Goal: Browse casually

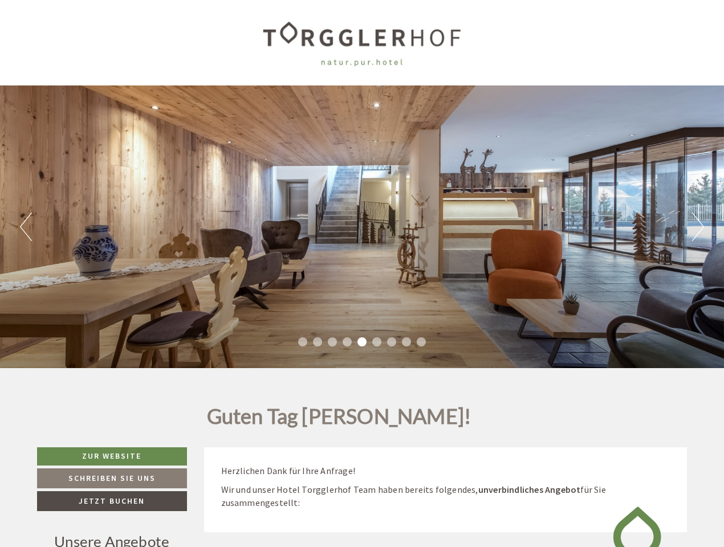
click at [362, 274] on div "Previous Next 1 2 3 4 5 6 7 8 9" at bounding box center [362, 227] width 724 height 283
click at [26, 227] on button "Previous" at bounding box center [26, 227] width 12 height 29
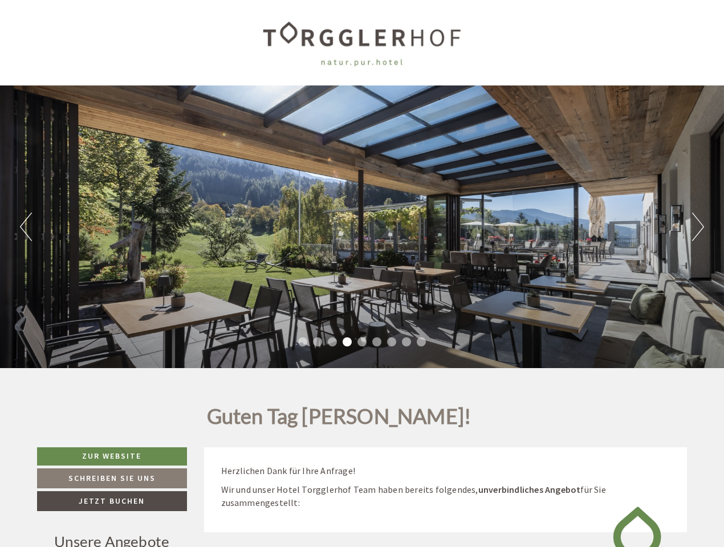
click at [362, 227] on div "Previous Next 1 2 3 4 5 6 7 8 9" at bounding box center [362, 227] width 724 height 283
click at [698, 227] on button "Next" at bounding box center [698, 227] width 12 height 29
click at [303, 342] on li "1" at bounding box center [302, 342] width 9 height 9
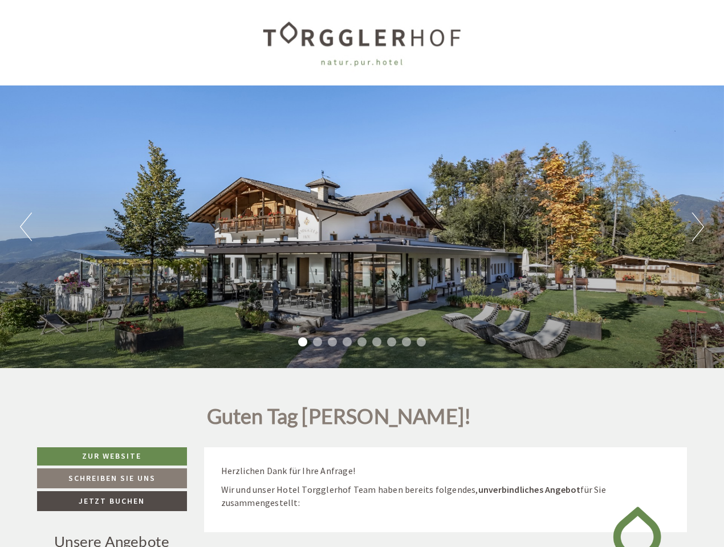
click at [318, 342] on li "2" at bounding box center [317, 342] width 9 height 9
click at [332, 342] on li "3" at bounding box center [332, 342] width 9 height 9
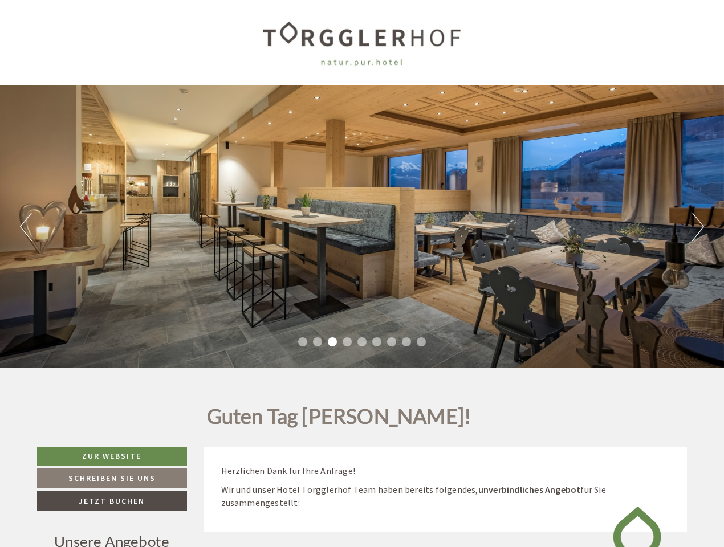
click at [347, 342] on li "4" at bounding box center [347, 342] width 9 height 9
click at [362, 342] on li "5" at bounding box center [362, 342] width 9 height 9
click at [377, 342] on li "6" at bounding box center [376, 342] width 9 height 9
